Goal: Information Seeking & Learning: Learn about a topic

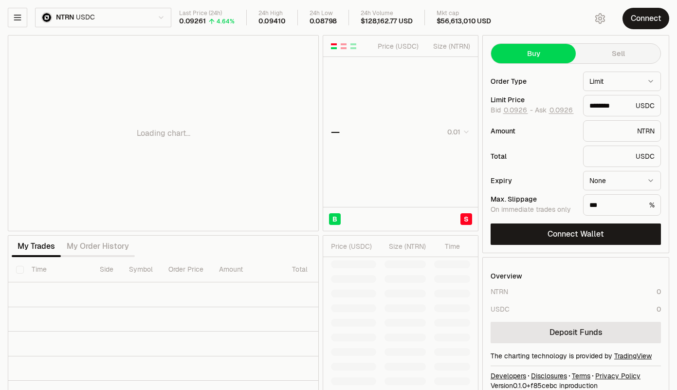
type input "********"
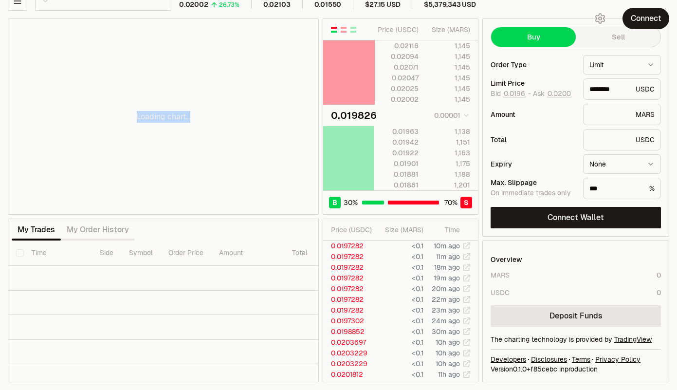
drag, startPoint x: 217, startPoint y: 96, endPoint x: 205, endPoint y: 125, distance: 31.4
click at [205, 125] on div "Loading chart..." at bounding box center [163, 116] width 310 height 195
type input "********"
